Goal: Navigation & Orientation: Find specific page/section

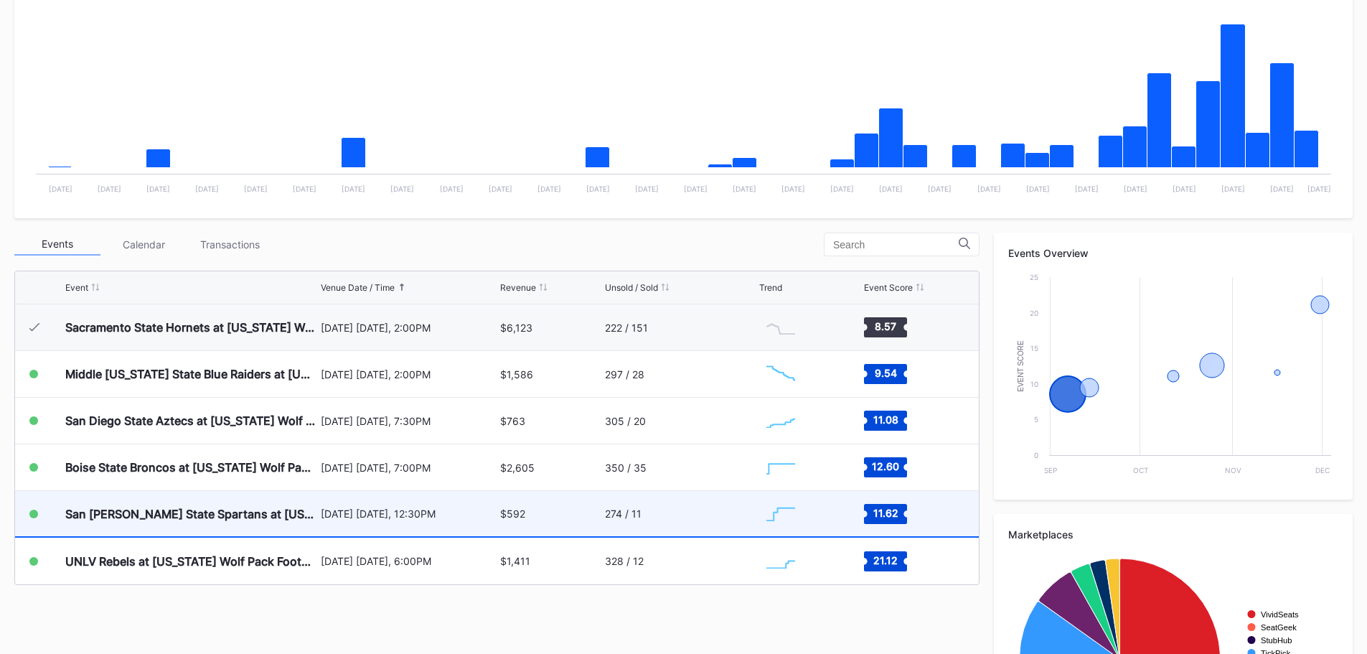
scroll to position [359, 0]
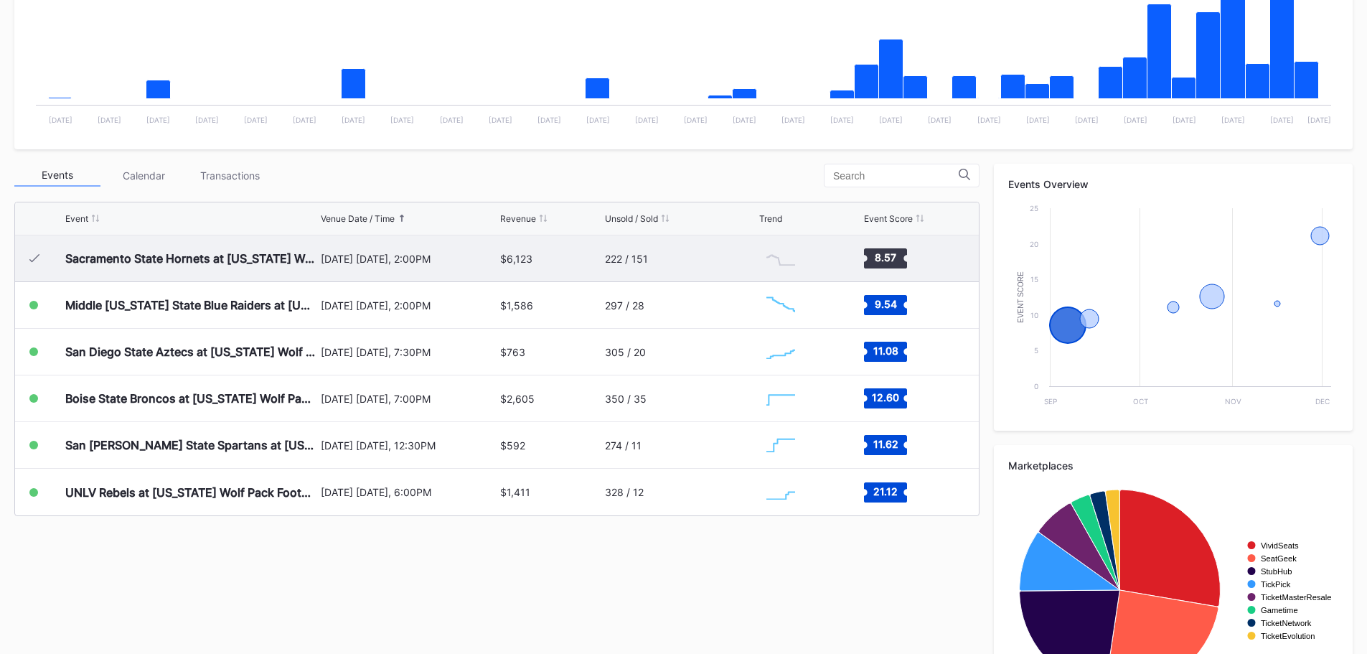
click at [679, 258] on div "222 / 151" at bounding box center [680, 258] width 151 height 46
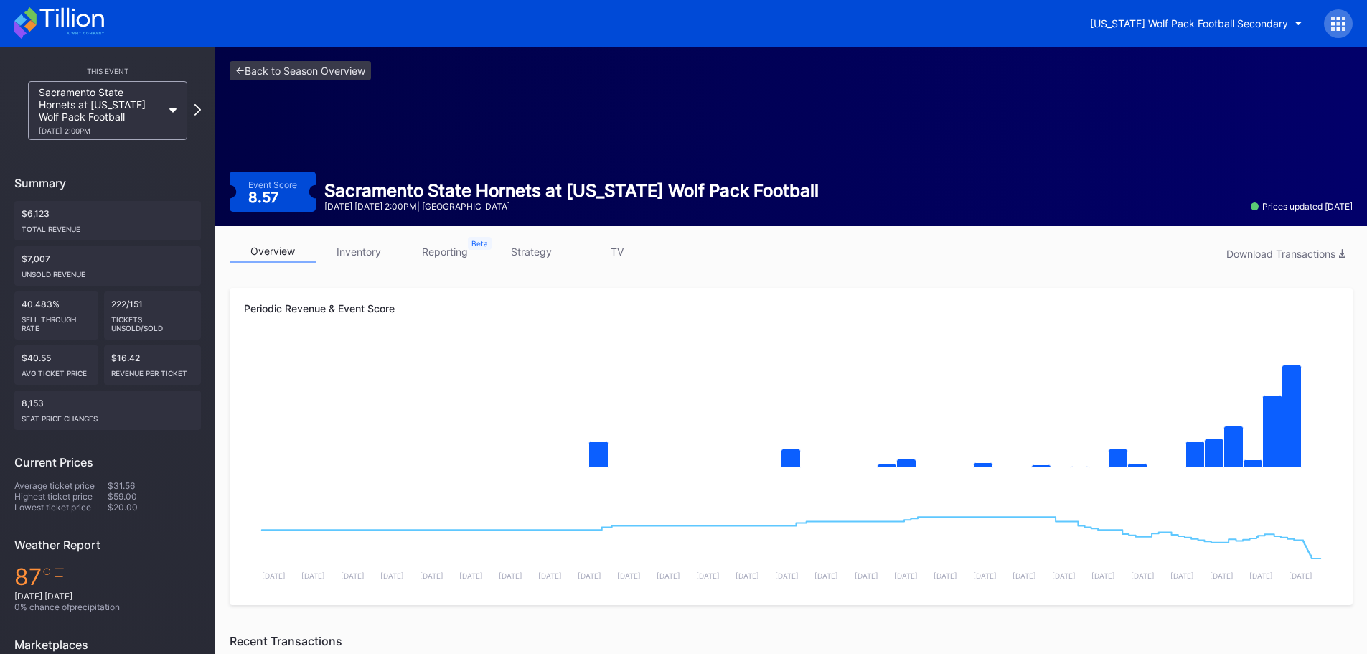
scroll to position [419, 0]
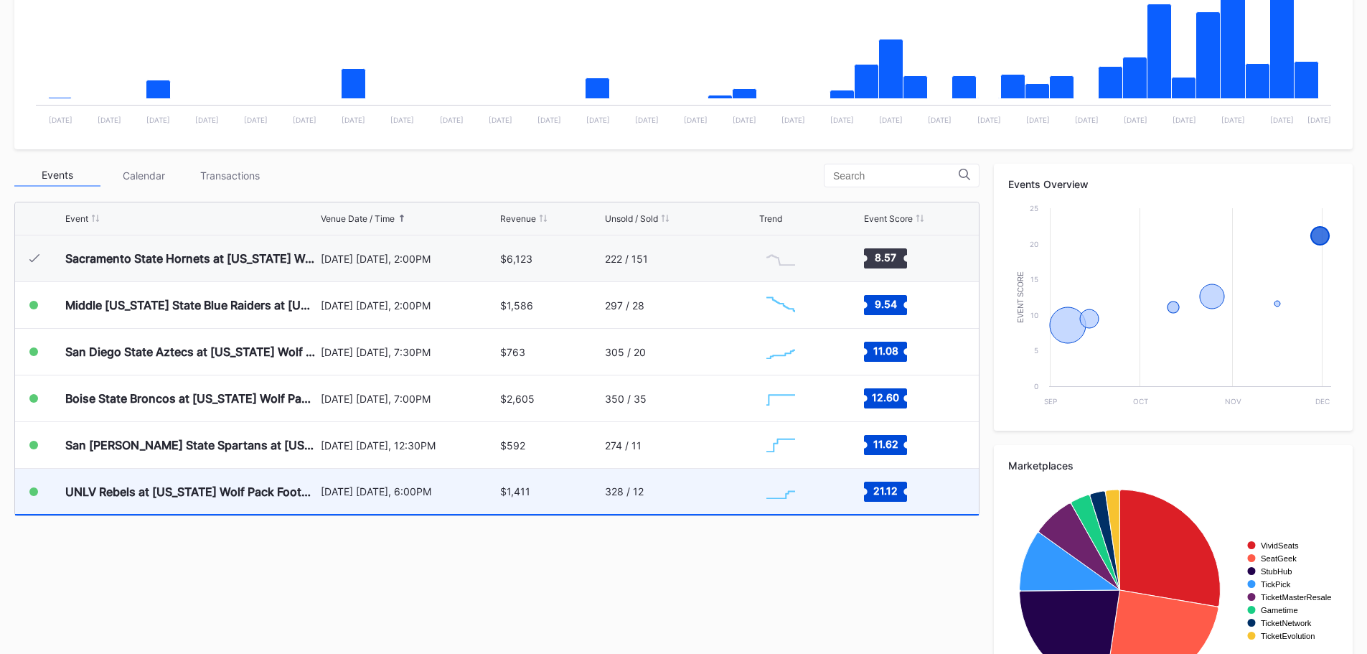
click at [682, 489] on div "328 / 12" at bounding box center [680, 490] width 151 height 45
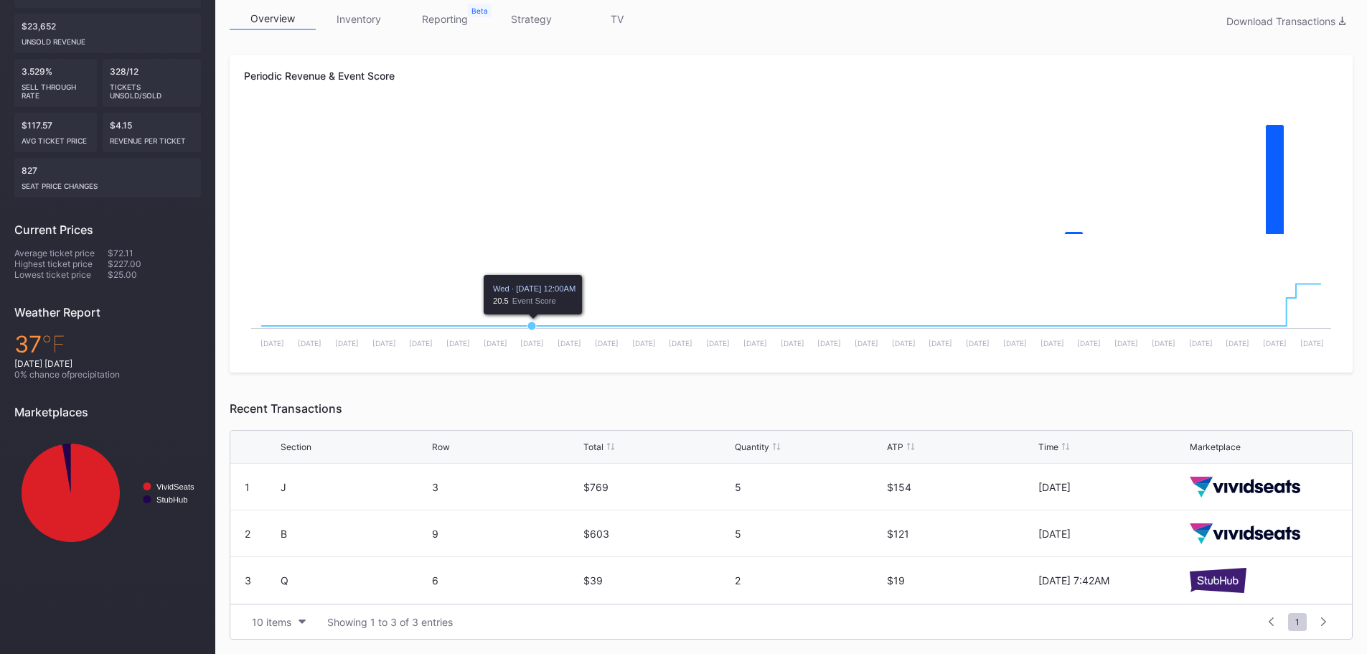
scroll to position [161, 0]
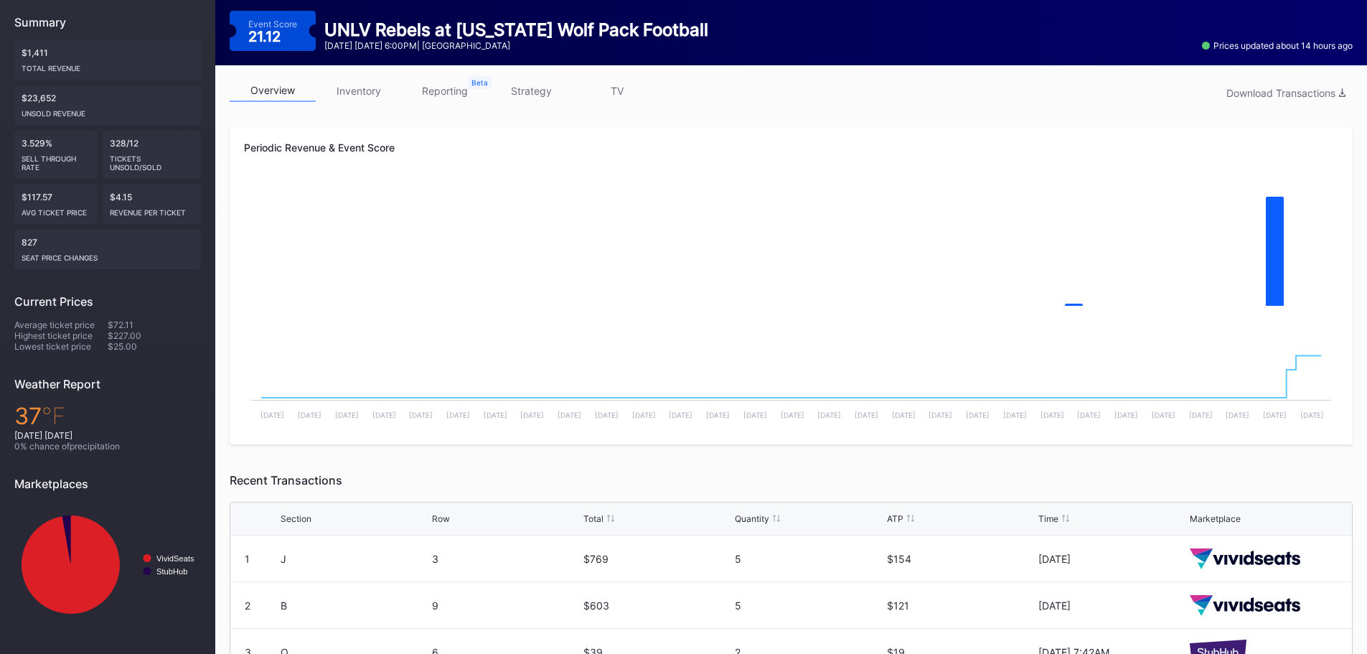
click at [369, 96] on link "inventory" at bounding box center [359, 91] width 86 height 22
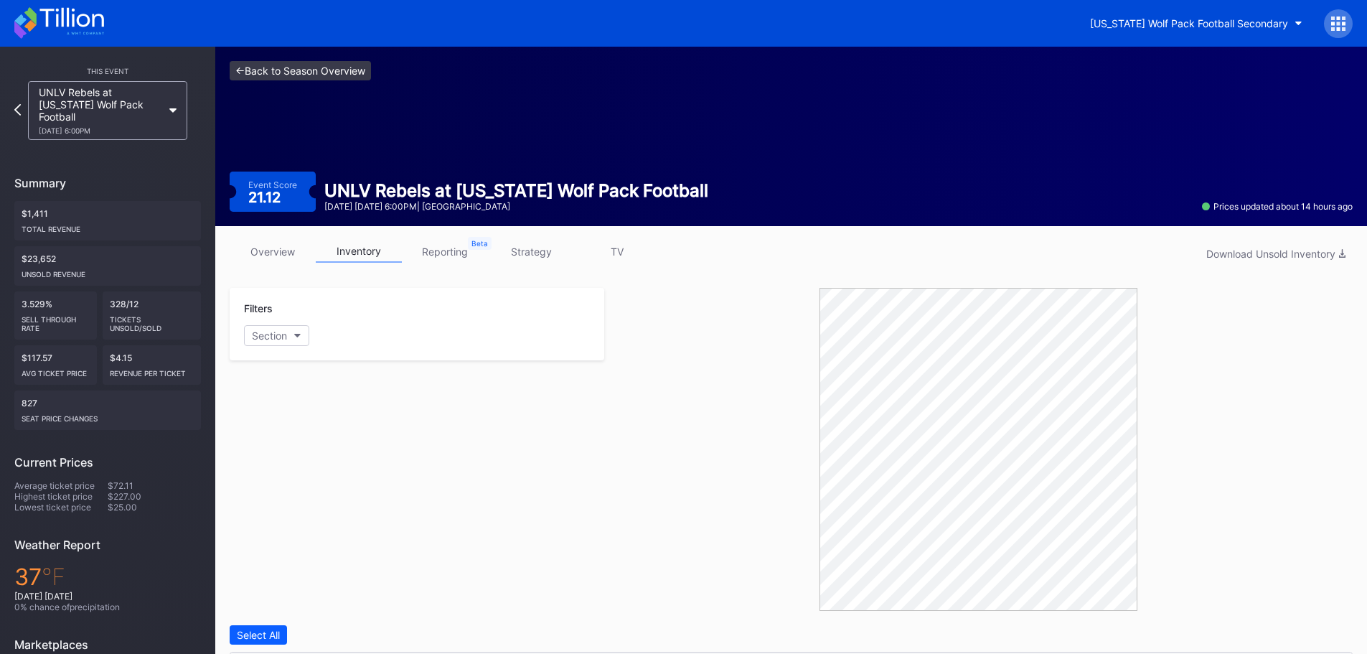
click at [321, 70] on link "<- Back to Season Overview" at bounding box center [300, 70] width 141 height 19
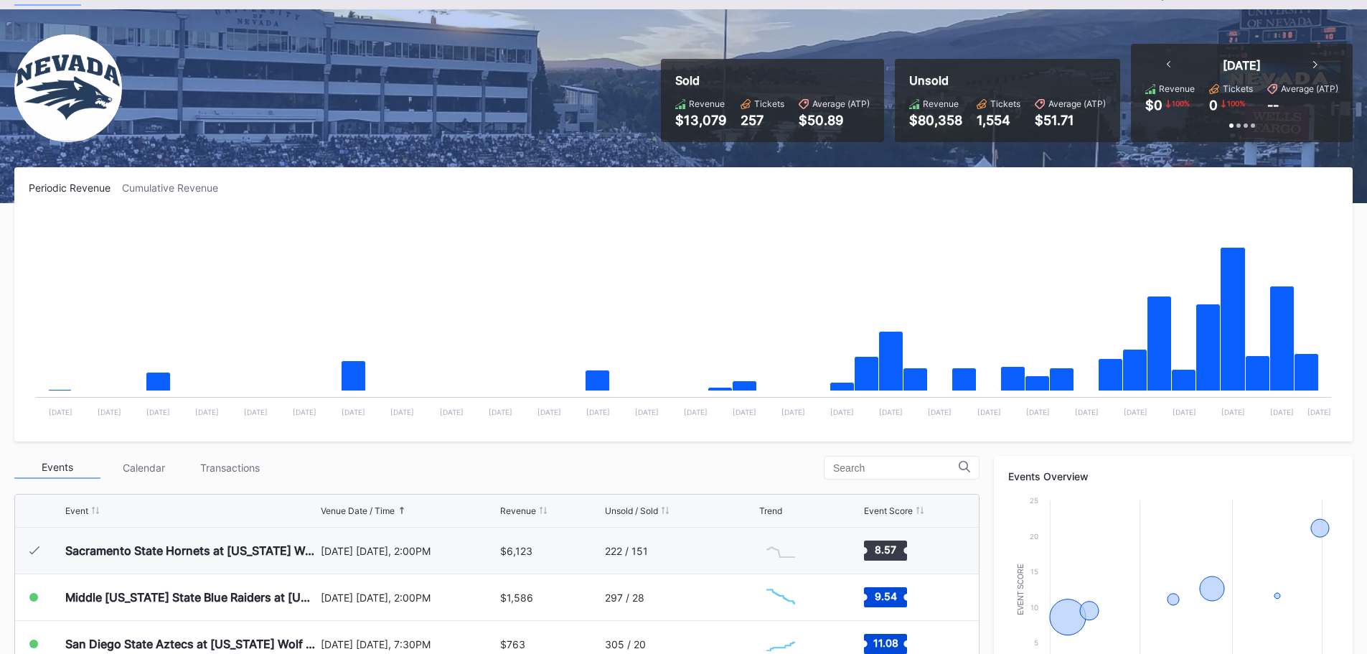
scroll to position [359, 0]
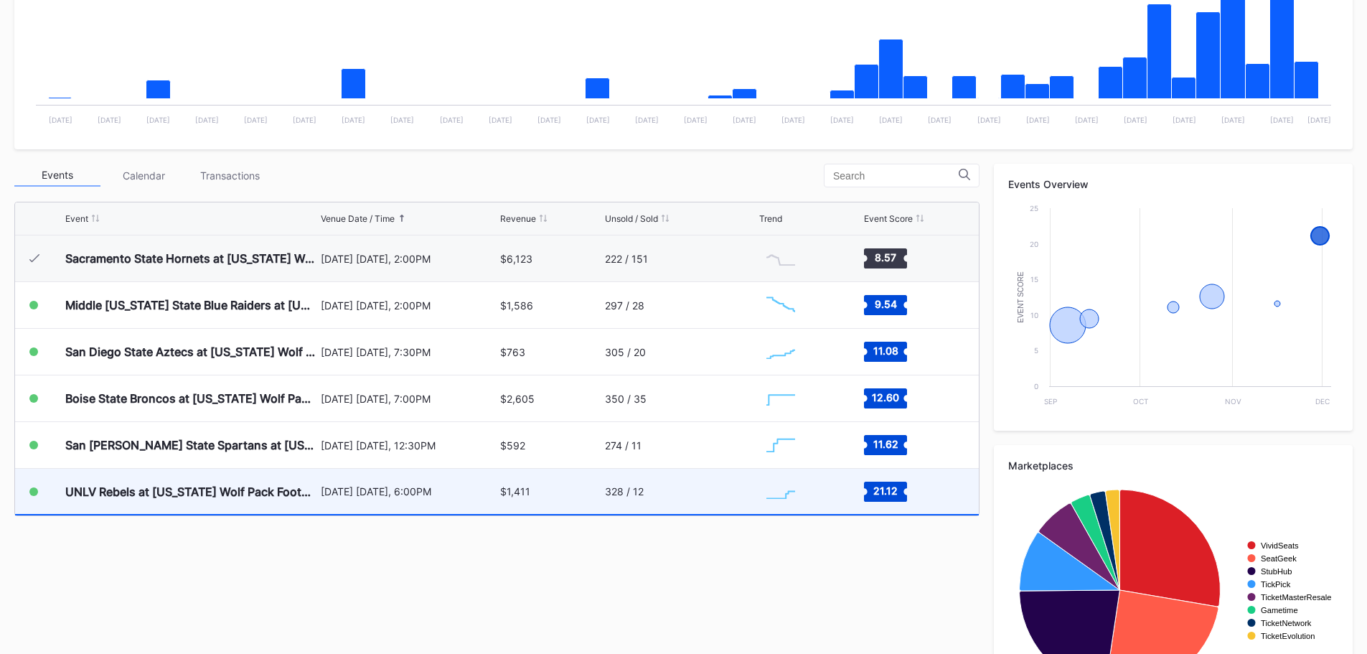
click at [649, 501] on div "328 / 12" at bounding box center [680, 490] width 151 height 45
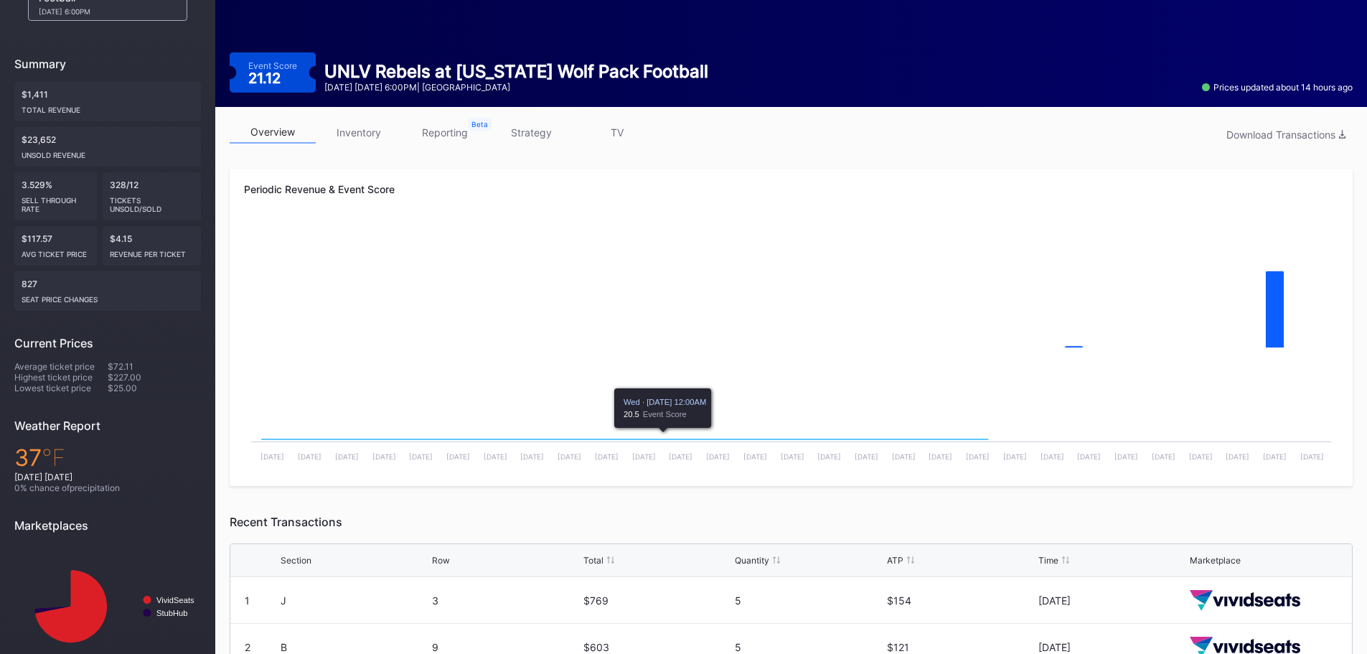
scroll to position [232, 0]
